Goal: Information Seeking & Learning: Learn about a topic

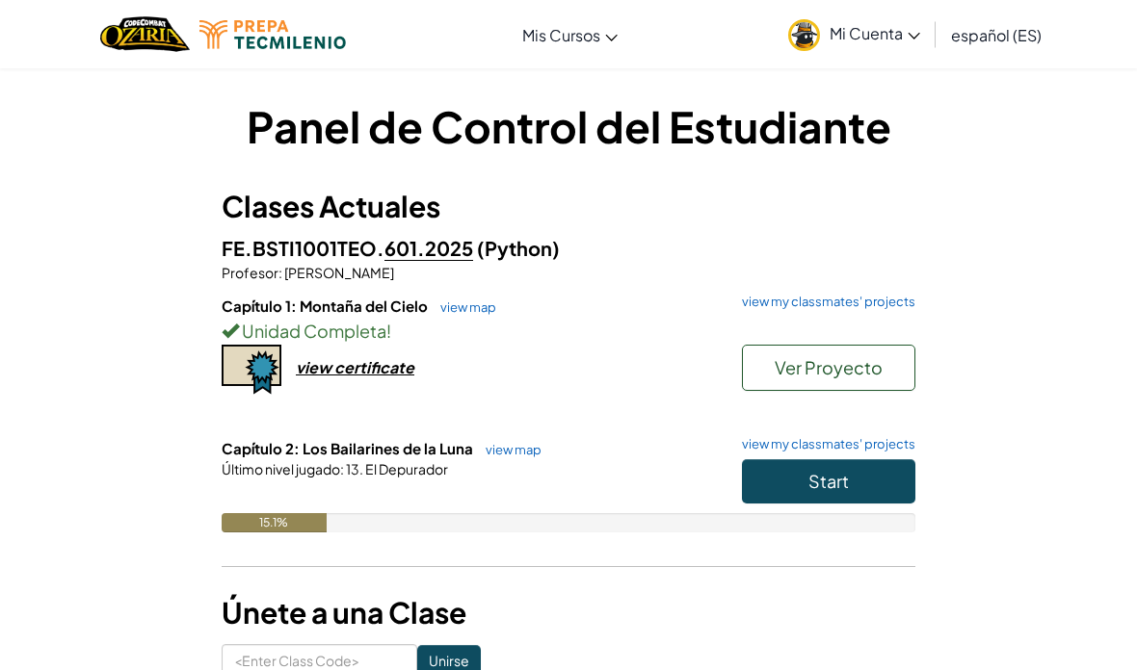
click at [858, 490] on button "Start" at bounding box center [828, 481] width 173 height 44
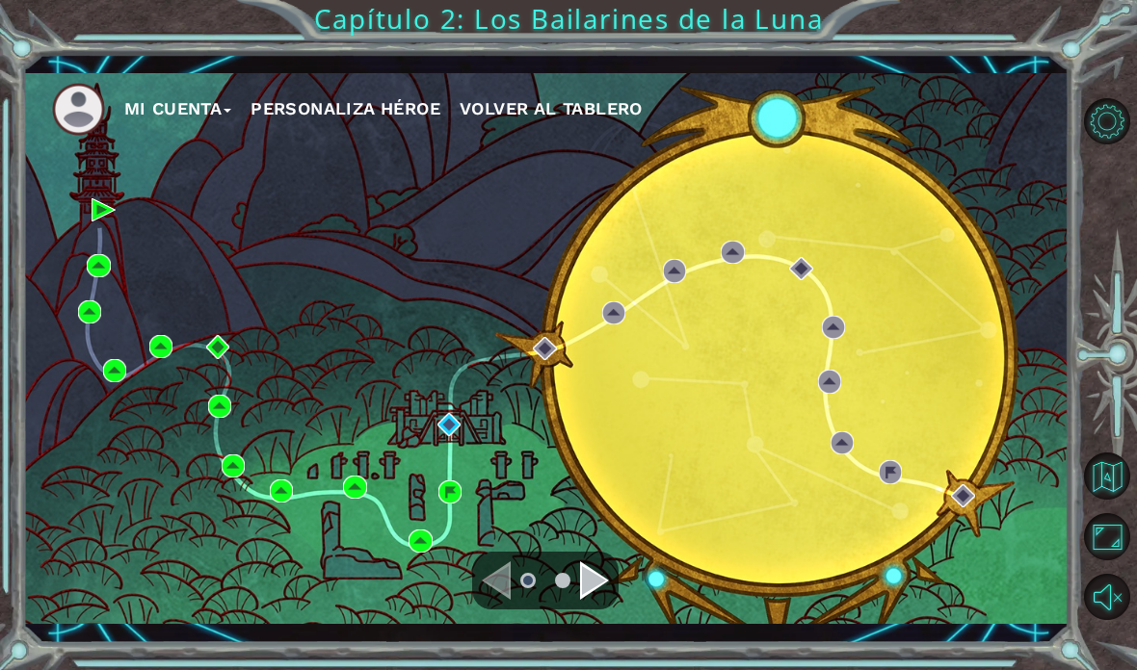
click at [985, 475] on div "Mi Cuenta Personaliza Héroe Volver al Tablero" at bounding box center [546, 349] width 1046 height 552
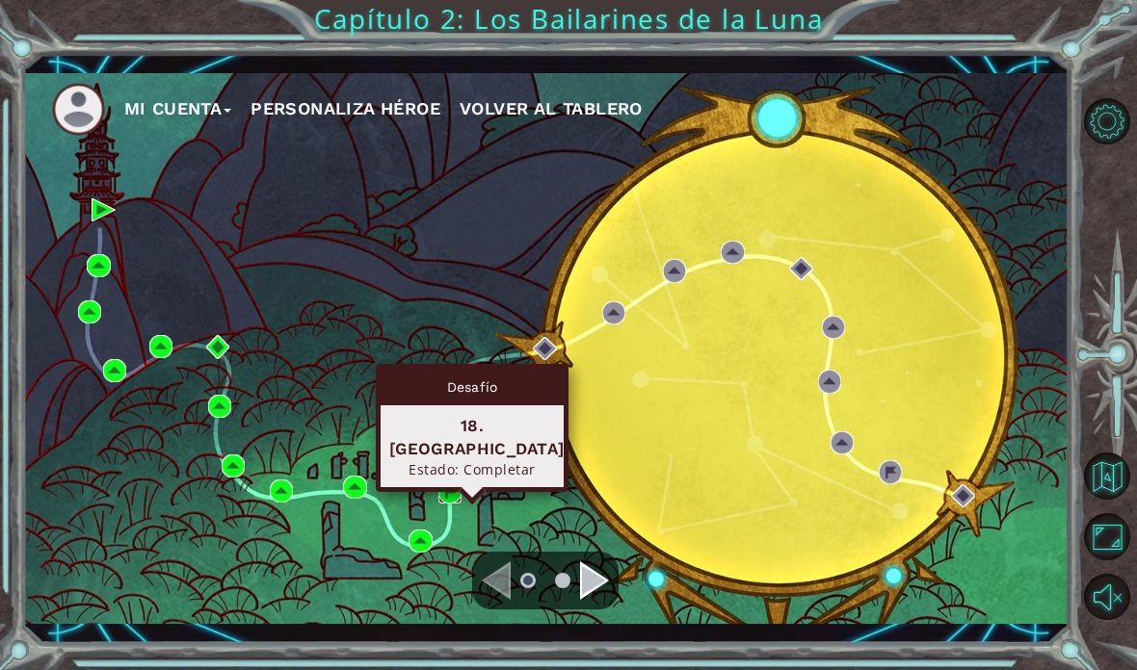
click at [453, 498] on img at bounding box center [449, 492] width 23 height 23
